Goal: Find specific page/section: Find specific page/section

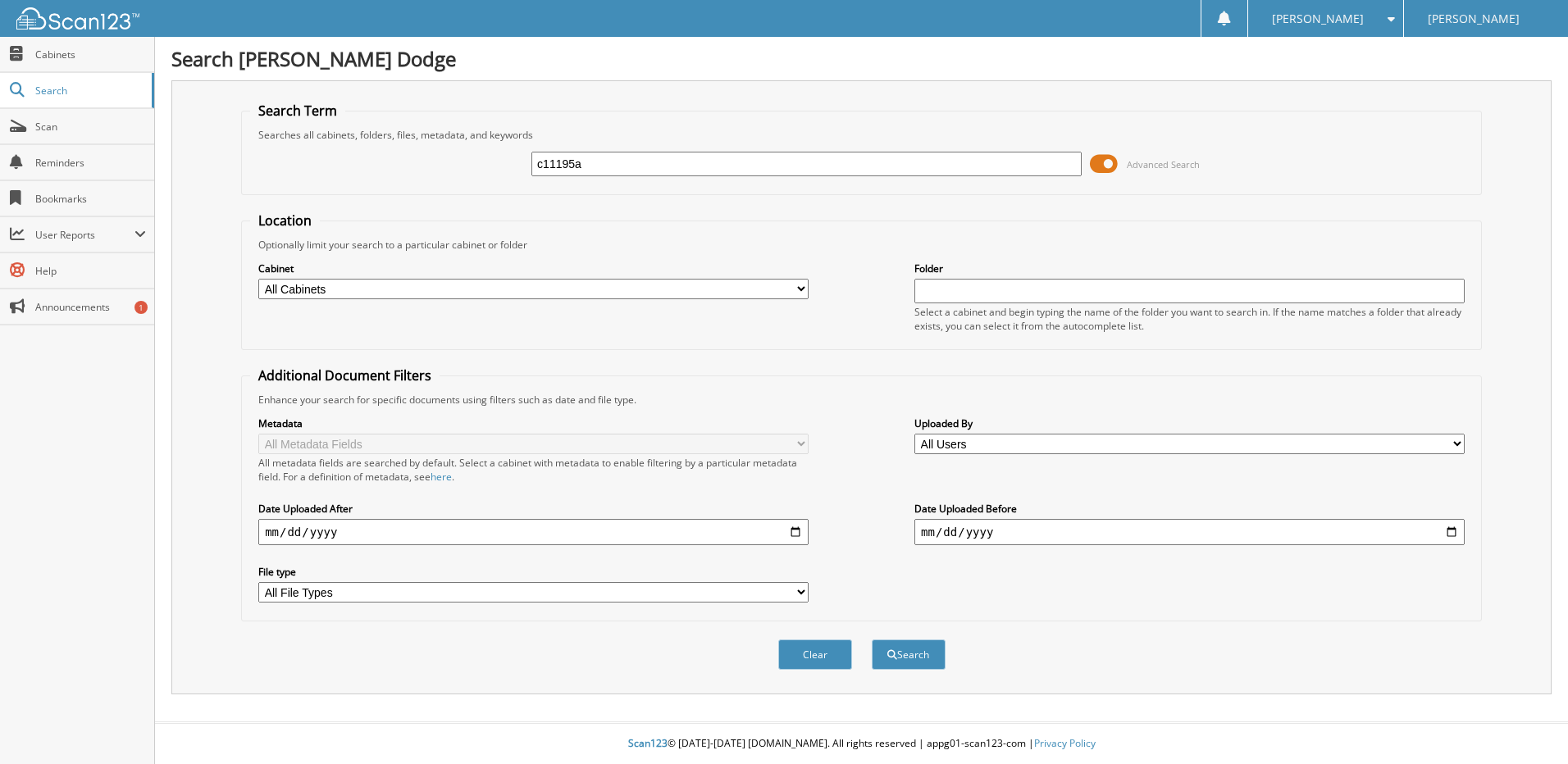
type input "c11195a"
click at [872, 639] on button "Search" at bounding box center [908, 654] width 74 height 30
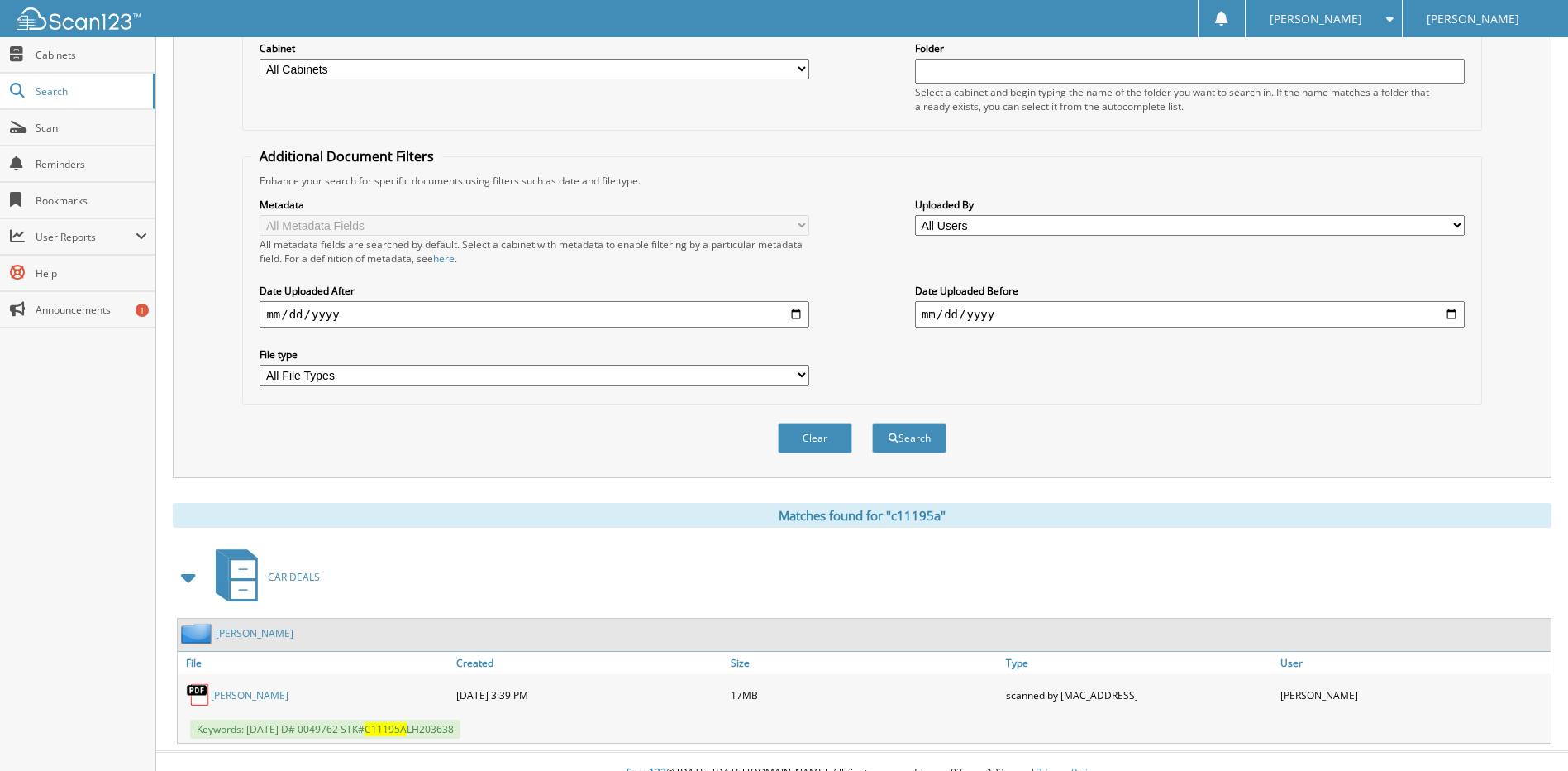
scroll to position [246, 0]
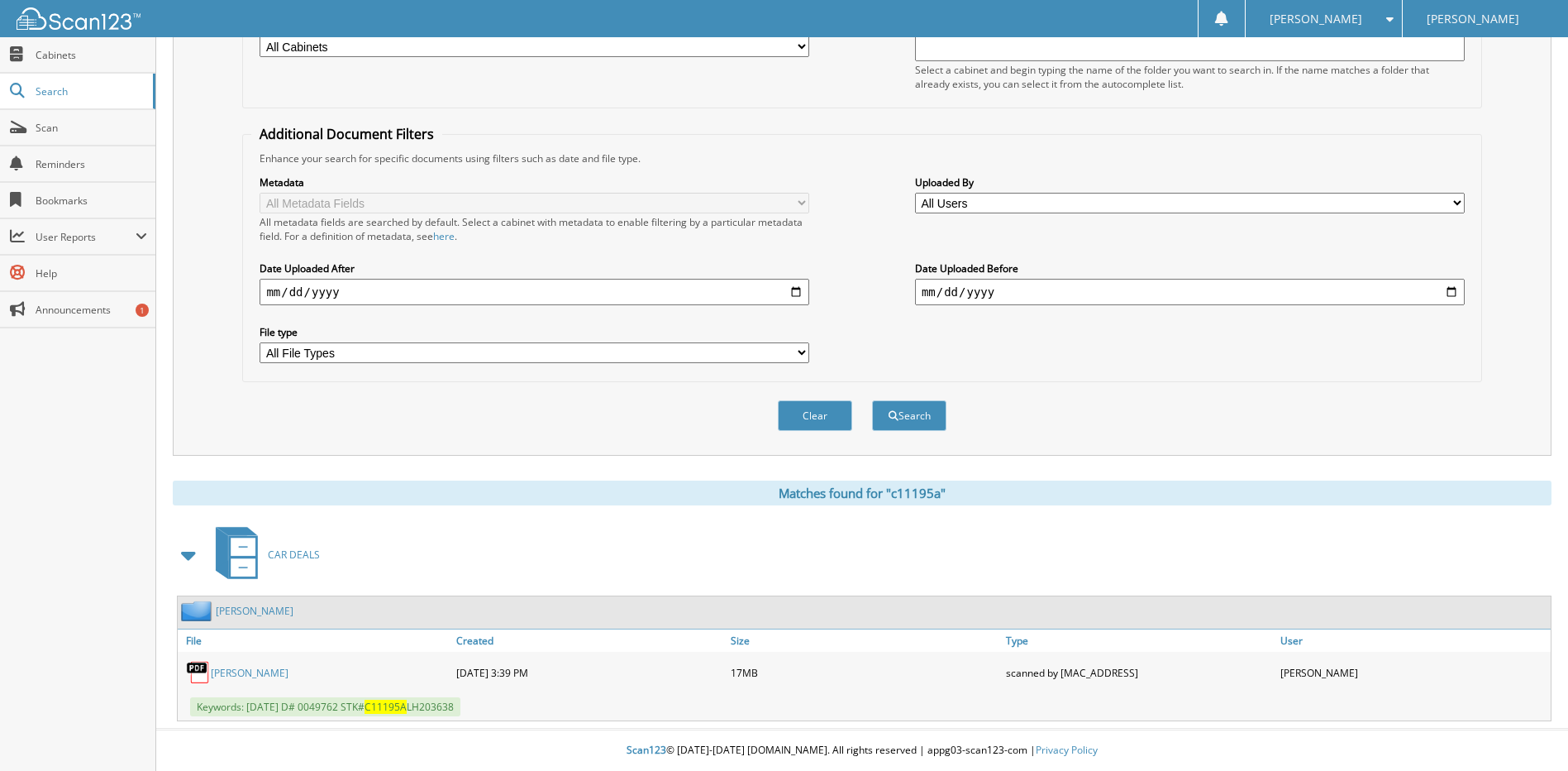
click at [232, 670] on link "[PERSON_NAME]" at bounding box center [249, 673] width 78 height 14
